Goal: Navigation & Orientation: Find specific page/section

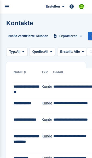
click at [8, 4] on icon "menu" at bounding box center [7, 6] width 4 height 5
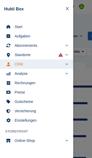
click at [17, 23] on link "Start" at bounding box center [36, 26] width 73 height 9
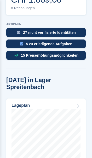
scroll to position [243, 0]
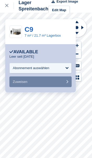
scroll to position [1, 0]
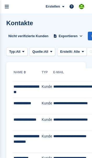
click at [7, 10] on link "menu" at bounding box center [7, 7] width 14 height 14
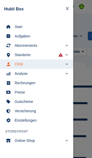
click at [20, 27] on span "Start" at bounding box center [40, 26] width 51 height 7
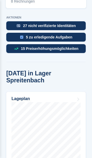
scroll to position [250, 0]
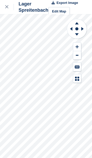
scroll to position [7, 0]
